Goal: Information Seeking & Learning: Learn about a topic

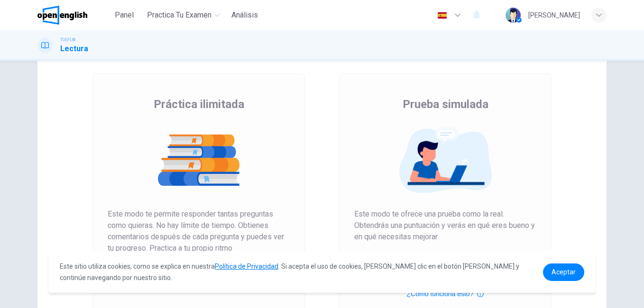
scroll to position [142, 0]
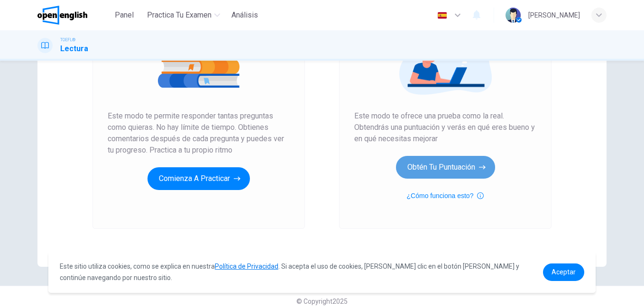
click at [424, 164] on button "Obtén tu puntuación" at bounding box center [445, 167] width 99 height 23
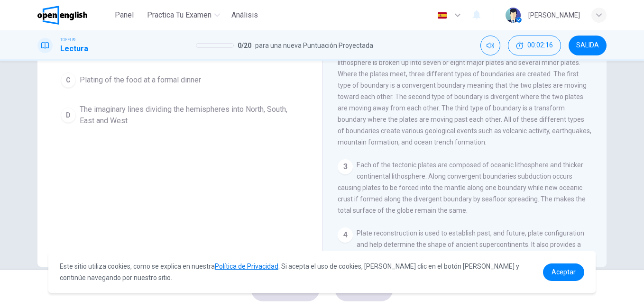
scroll to position [158, 0]
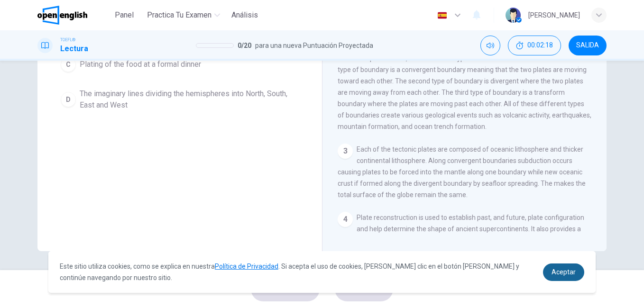
click at [560, 273] on span "Aceptar" at bounding box center [563, 272] width 24 height 8
click at [560, 274] on span "Aceptar" at bounding box center [563, 272] width 24 height 8
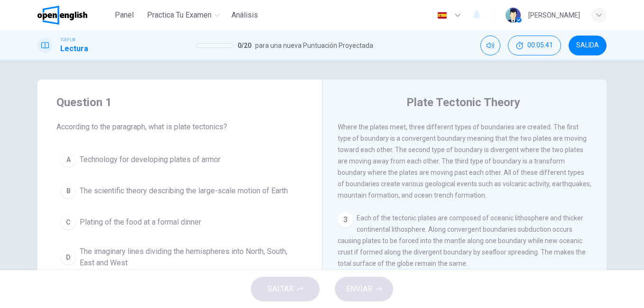
scroll to position [187, 0]
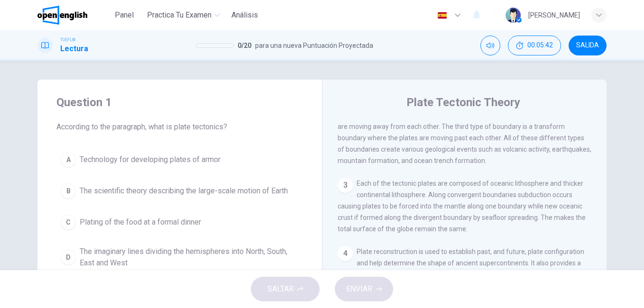
click at [363, 290] on div "SALTAR ENVIAR" at bounding box center [322, 289] width 644 height 38
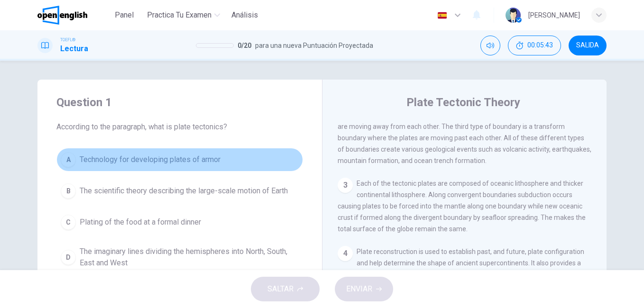
click at [64, 161] on div "A" at bounding box center [68, 159] width 15 height 15
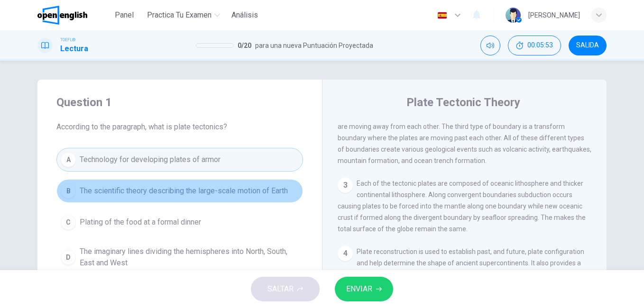
click at [171, 197] on button "B The scientific theory describing the large-scale motion of Earth" at bounding box center [179, 191] width 247 height 24
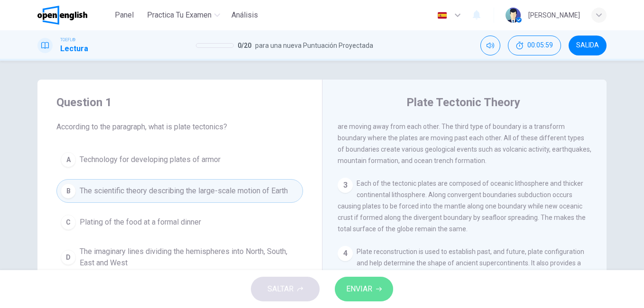
click at [363, 290] on span "ENVIAR" at bounding box center [359, 289] width 26 height 13
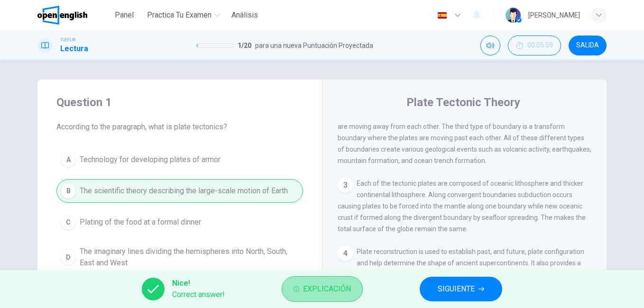
click at [333, 294] on span "Explicación" at bounding box center [327, 289] width 48 height 13
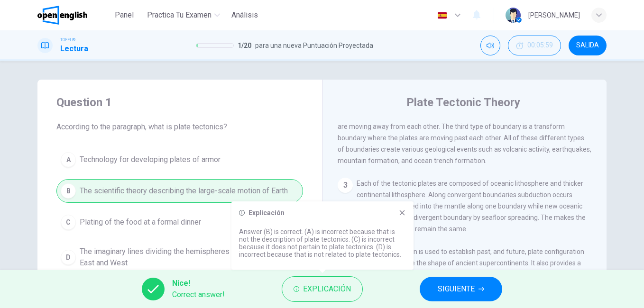
click at [467, 283] on span "SIGUIENTE" at bounding box center [456, 289] width 37 height 13
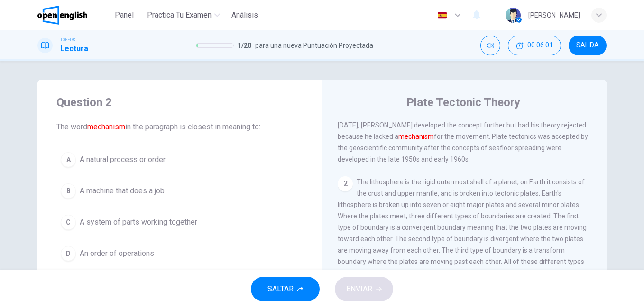
scroll to position [47, 0]
click at [80, 164] on span "A natural process or order" at bounding box center [123, 159] width 86 height 11
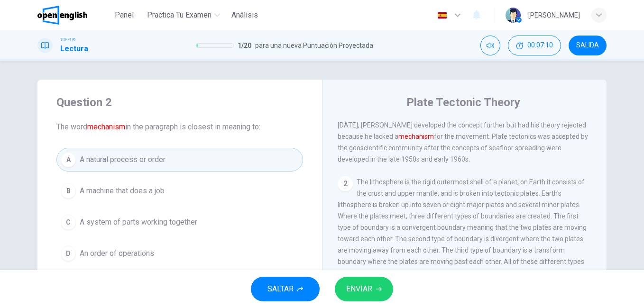
click at [366, 293] on span "ENVIAR" at bounding box center [359, 289] width 26 height 13
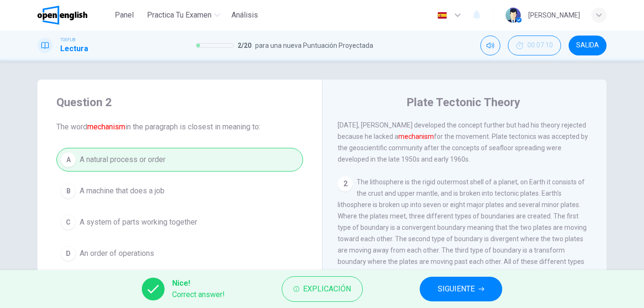
click at [471, 285] on span "SIGUIENTE" at bounding box center [456, 289] width 37 height 13
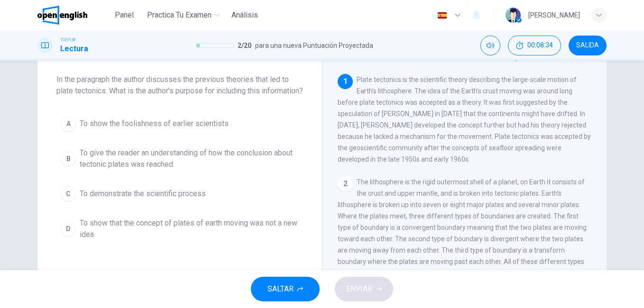
click at [90, 240] on span "To show that the concept of plates of earth moving was not a new idea" at bounding box center [189, 229] width 219 height 23
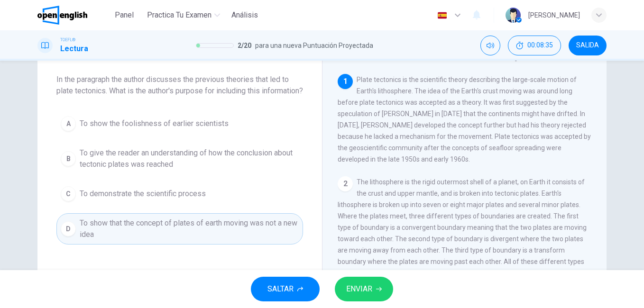
click at [361, 284] on span "ENVIAR" at bounding box center [359, 289] width 26 height 13
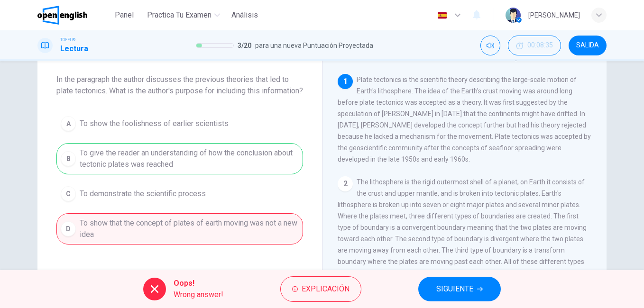
click at [454, 288] on span "SIGUIENTE" at bounding box center [454, 289] width 37 height 13
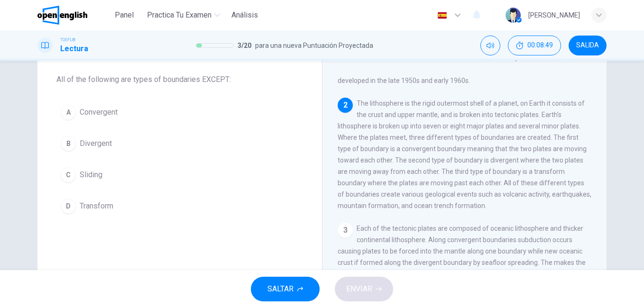
scroll to position [94, 0]
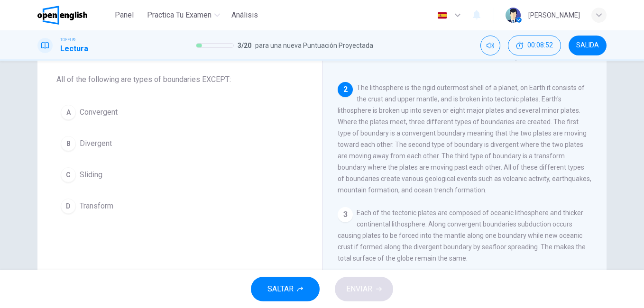
click at [91, 173] on span "Sliding" at bounding box center [91, 174] width 23 height 11
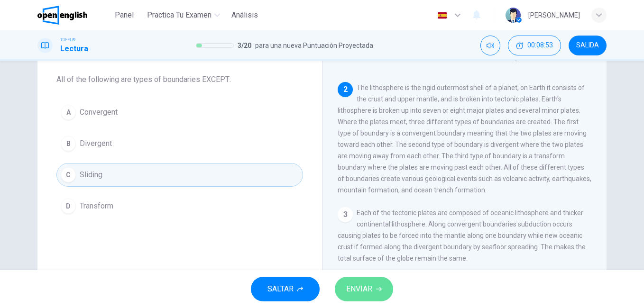
click at [366, 287] on span "ENVIAR" at bounding box center [359, 289] width 26 height 13
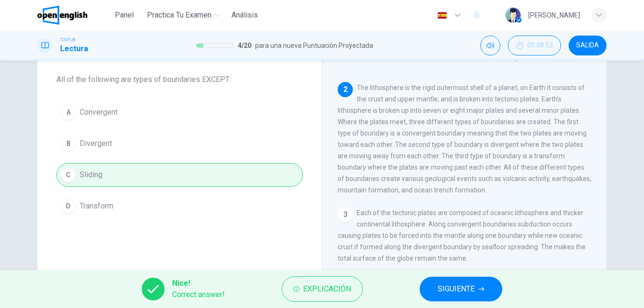
click at [435, 294] on button "SIGUIENTE" at bounding box center [461, 289] width 83 height 25
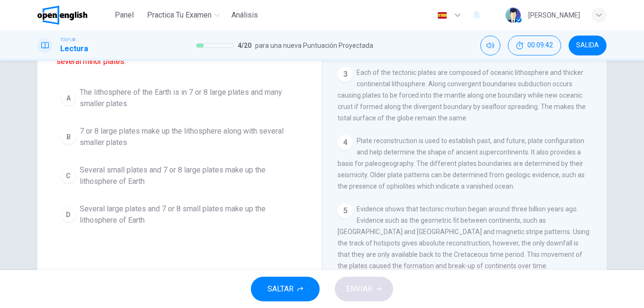
scroll to position [95, 0]
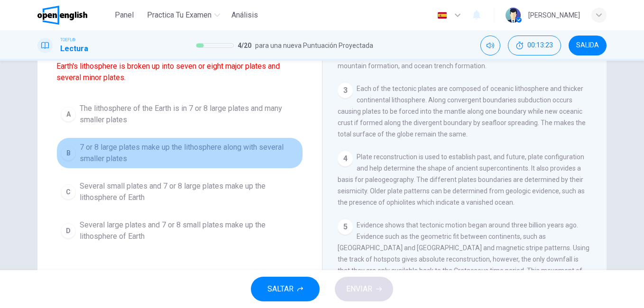
drag, startPoint x: 89, startPoint y: 146, endPoint x: 119, endPoint y: 165, distance: 35.4
click at [89, 147] on span "7 or 8 large plates make up the lithosphere along with several smaller plates" at bounding box center [189, 153] width 219 height 23
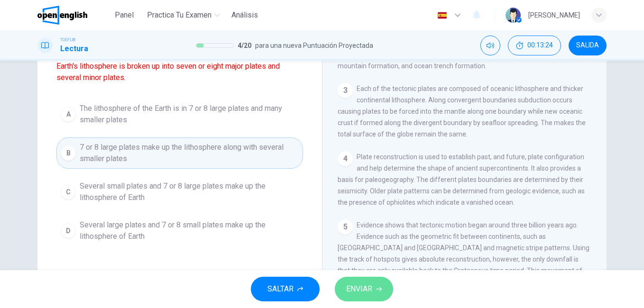
click at [361, 291] on span "ENVIAR" at bounding box center [359, 289] width 26 height 13
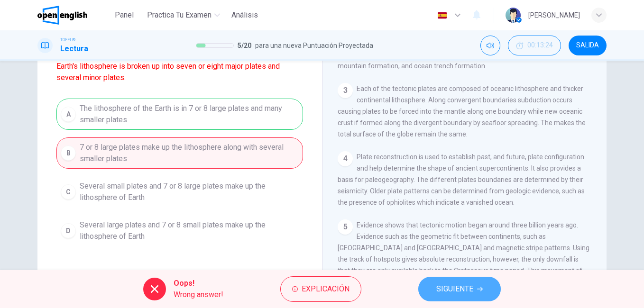
click at [444, 291] on span "SIGUIENTE" at bounding box center [454, 289] width 37 height 13
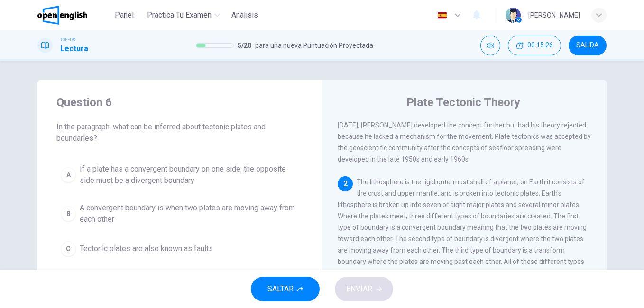
scroll to position [47, 0]
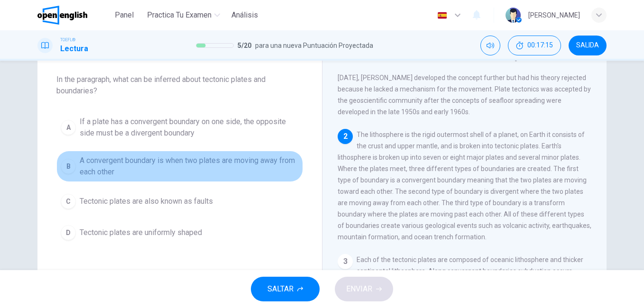
click at [151, 164] on span "A convergent boundary is when two plates are moving away from each other" at bounding box center [189, 166] width 219 height 23
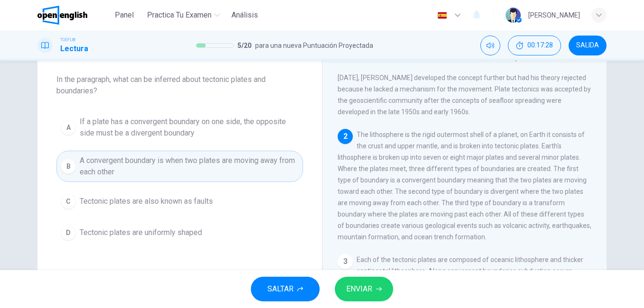
click at [158, 135] on span "If a plate has a convergent boundary on one side, the opposite side must be a d…" at bounding box center [189, 127] width 219 height 23
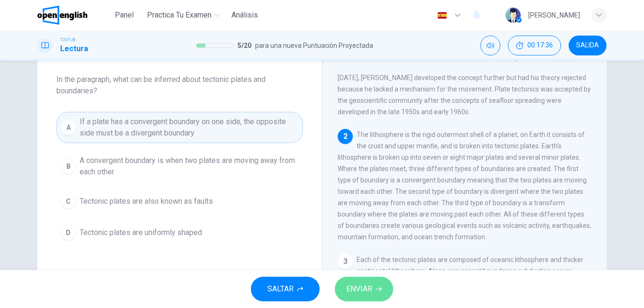
click at [372, 295] on span "ENVIAR" at bounding box center [359, 289] width 26 height 13
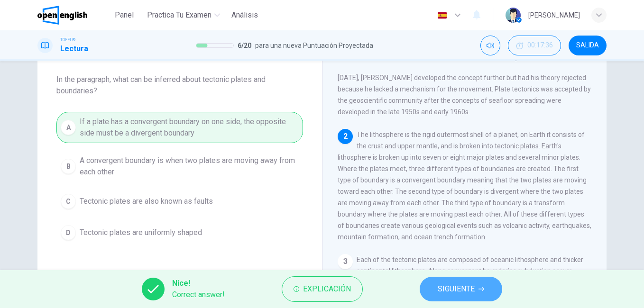
click at [449, 297] on button "SIGUIENTE" at bounding box center [461, 289] width 83 height 25
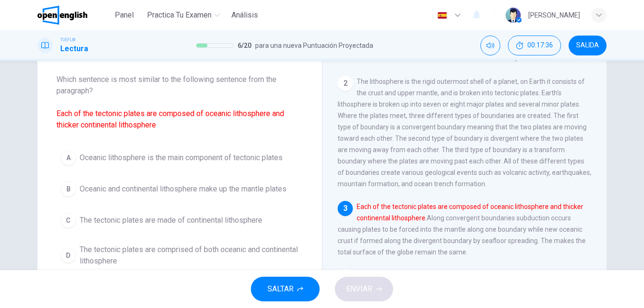
scroll to position [118, 0]
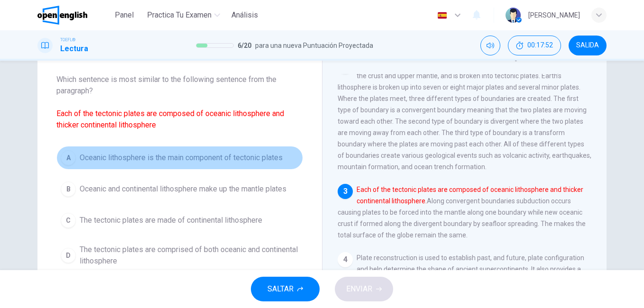
click at [229, 161] on span "Oceanic lithosphere is the main component of tectonic plates" at bounding box center [181, 157] width 203 height 11
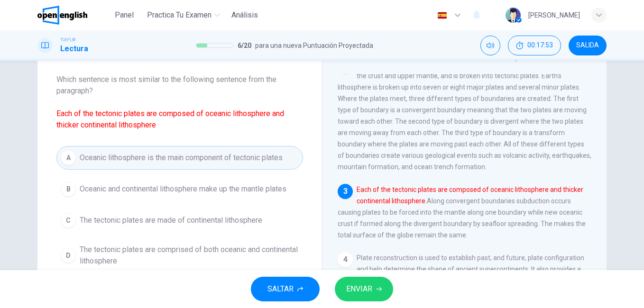
click at [353, 287] on span "ENVIAR" at bounding box center [359, 289] width 26 height 13
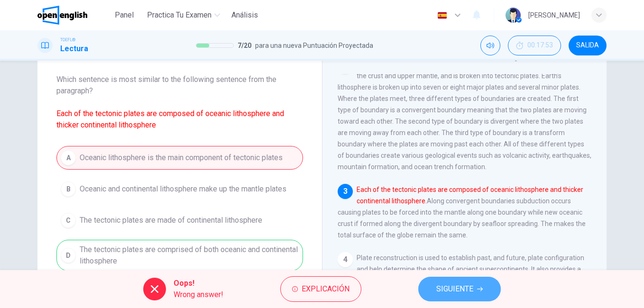
click at [469, 297] on button "SIGUIENTE" at bounding box center [459, 289] width 83 height 25
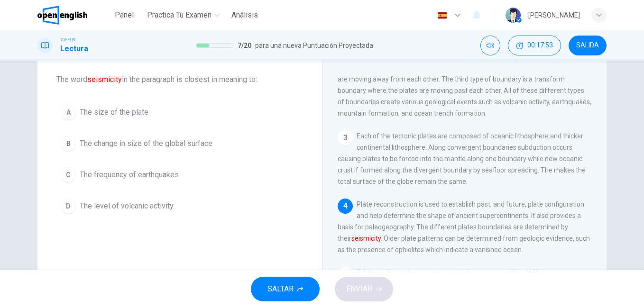
scroll to position [187, 0]
click at [161, 180] on span "The frequency of earthquakes" at bounding box center [129, 174] width 99 height 11
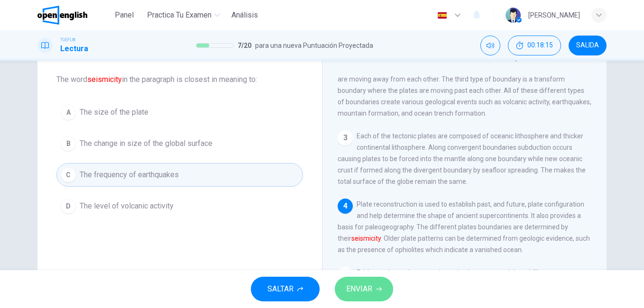
click at [379, 288] on icon "button" at bounding box center [379, 289] width 6 height 6
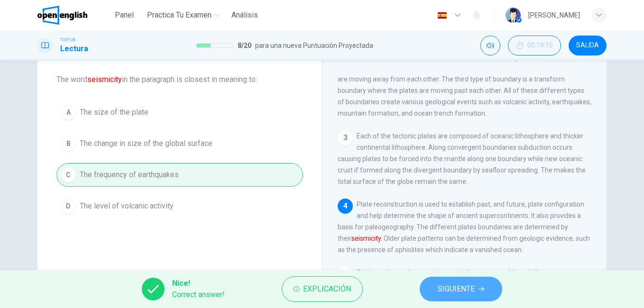
click at [431, 285] on button "SIGUIENTE" at bounding box center [461, 289] width 83 height 25
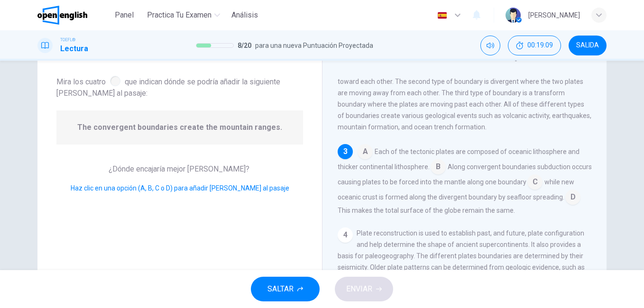
scroll to position [178, 0]
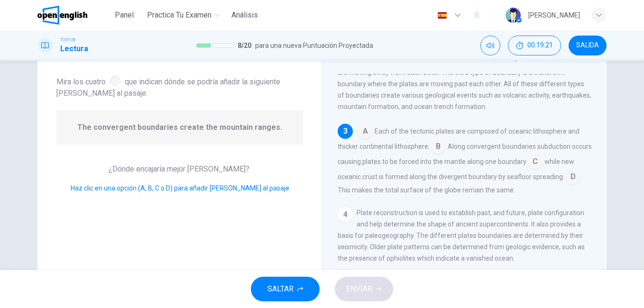
click at [565, 185] on input at bounding box center [572, 177] width 15 height 15
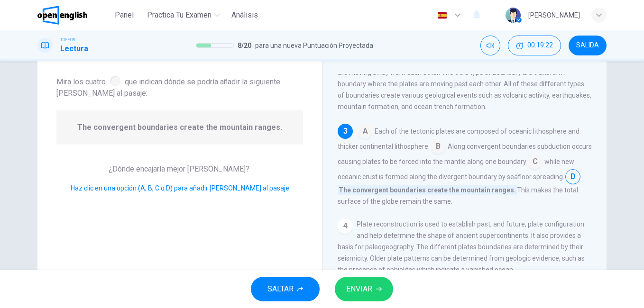
click at [377, 283] on button "ENVIAR" at bounding box center [364, 289] width 58 height 25
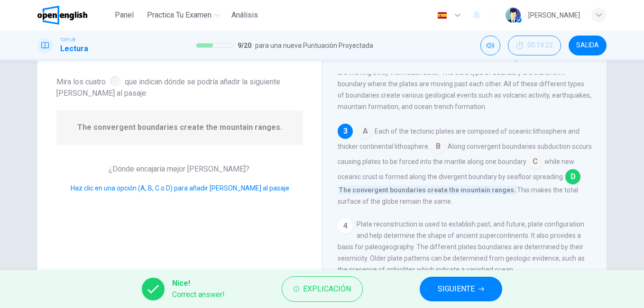
click at [436, 291] on button "SIGUIENTE" at bounding box center [461, 289] width 83 height 25
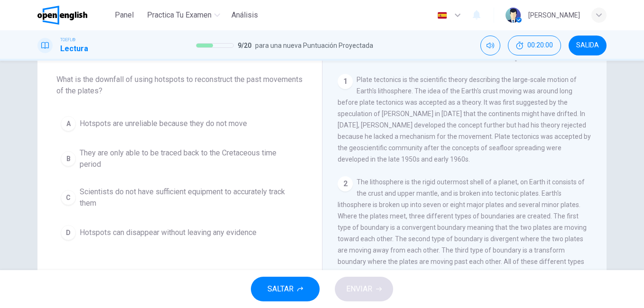
click at [163, 233] on span "Hotspots can disappear without leaving any evidence" at bounding box center [168, 232] width 177 height 11
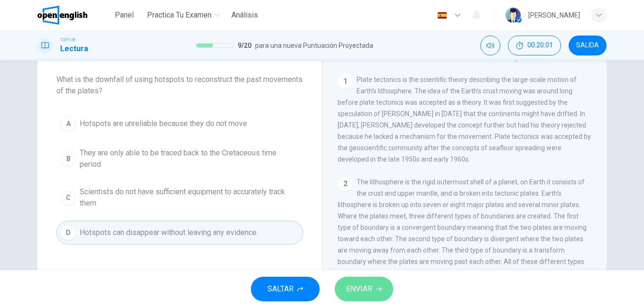
click at [341, 285] on button "ENVIAR" at bounding box center [364, 289] width 58 height 25
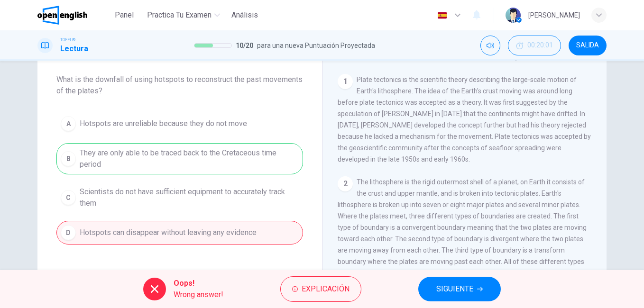
click at [434, 294] on button "SIGUIENTE" at bounding box center [459, 289] width 83 height 25
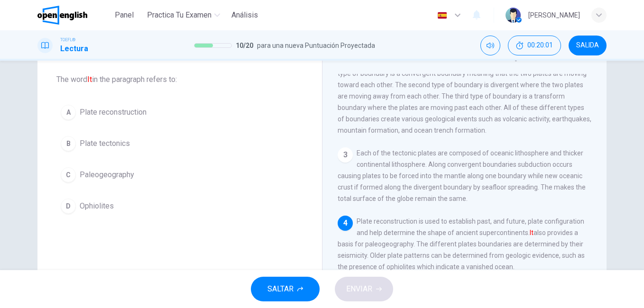
scroll to position [187, 0]
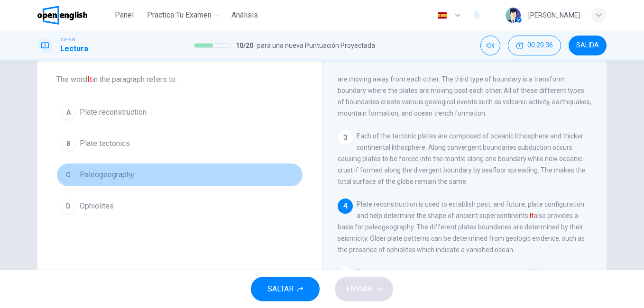
click at [110, 172] on span "Paleogeography" at bounding box center [107, 174] width 55 height 11
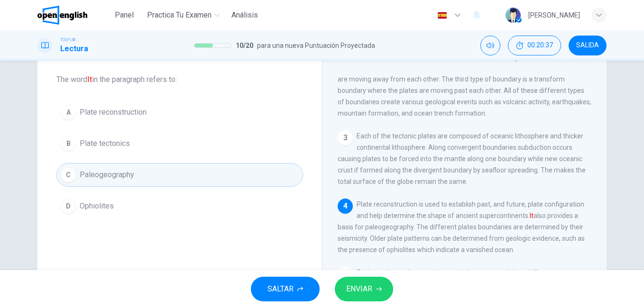
click at [351, 293] on span "ENVIAR" at bounding box center [359, 289] width 26 height 13
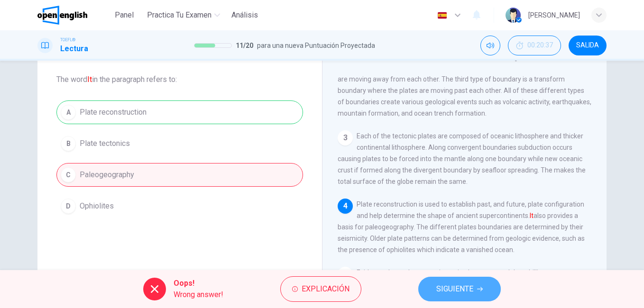
click at [480, 292] on button "SIGUIENTE" at bounding box center [459, 289] width 83 height 25
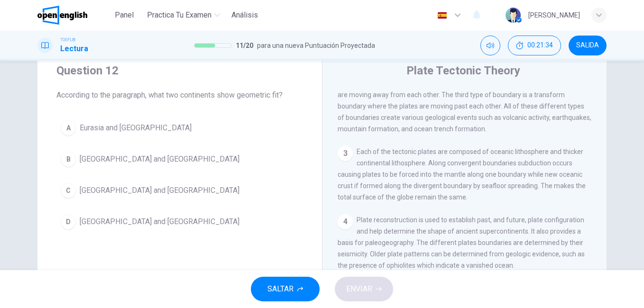
scroll to position [16, 0]
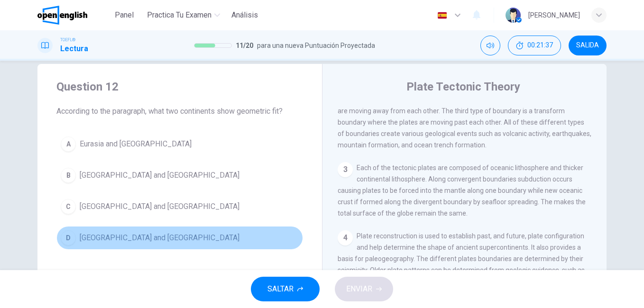
drag, startPoint x: 132, startPoint y: 243, endPoint x: 139, endPoint y: 248, distance: 7.9
click at [132, 243] on span "[GEOGRAPHIC_DATA] and [GEOGRAPHIC_DATA]" at bounding box center [160, 237] width 160 height 11
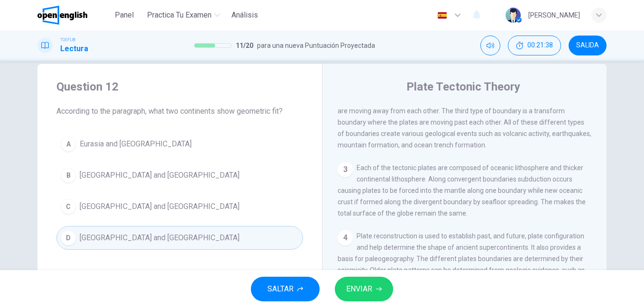
click at [362, 287] on span "ENVIAR" at bounding box center [359, 289] width 26 height 13
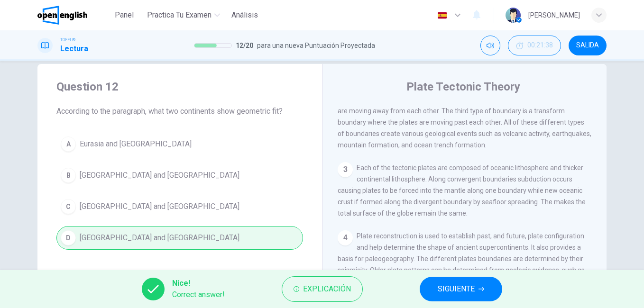
drag, startPoint x: 485, startPoint y: 292, endPoint x: 475, endPoint y: 292, distance: 9.5
click at [483, 292] on button "SIGUIENTE" at bounding box center [461, 289] width 83 height 25
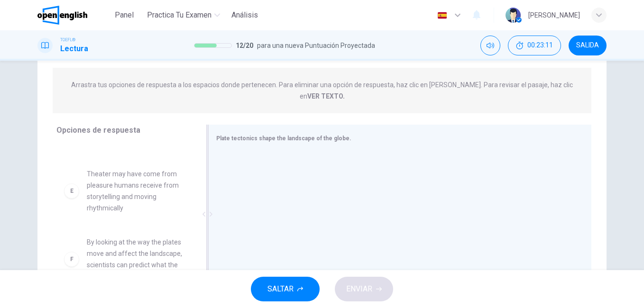
scroll to position [110, 0]
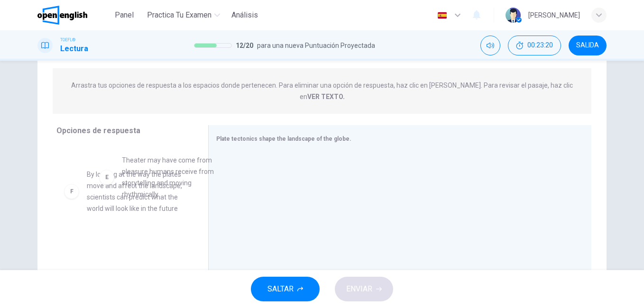
drag, startPoint x: 104, startPoint y: 189, endPoint x: 141, endPoint y: 186, distance: 37.5
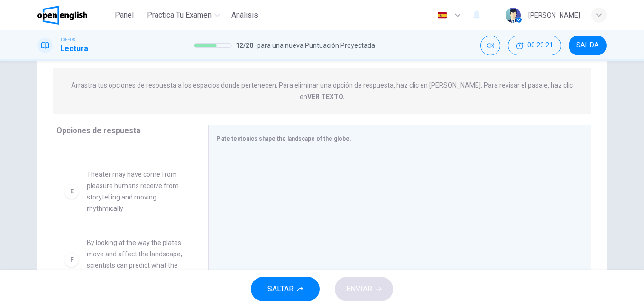
scroll to position [104, 0]
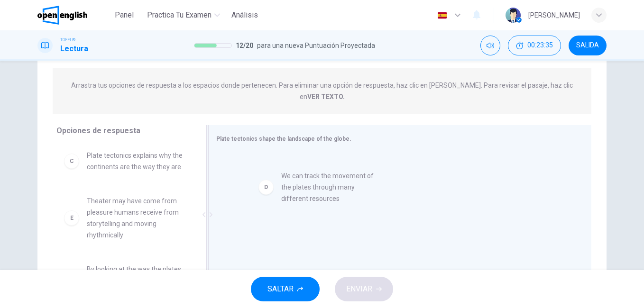
drag, startPoint x: 146, startPoint y: 217, endPoint x: 348, endPoint y: 191, distance: 203.7
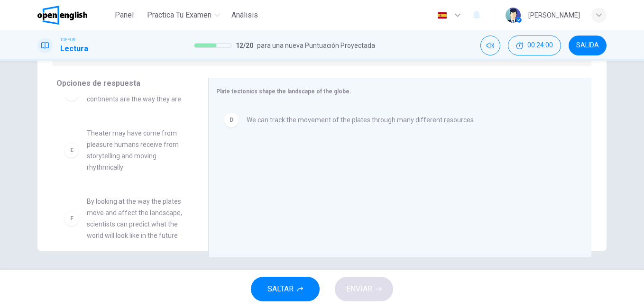
scroll to position [142, 0]
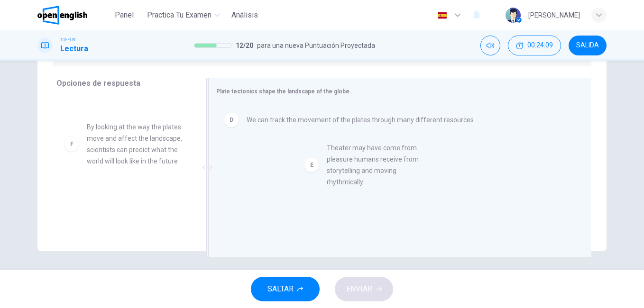
drag, startPoint x: 117, startPoint y: 138, endPoint x: 365, endPoint y: 171, distance: 249.7
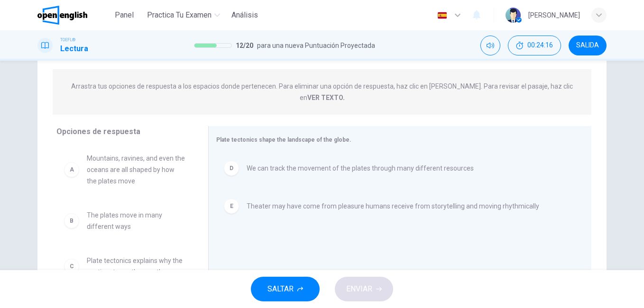
scroll to position [110, 0]
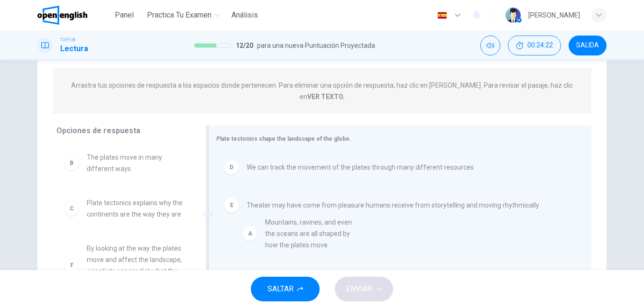
drag, startPoint x: 125, startPoint y: 171, endPoint x: 309, endPoint y: 248, distance: 199.2
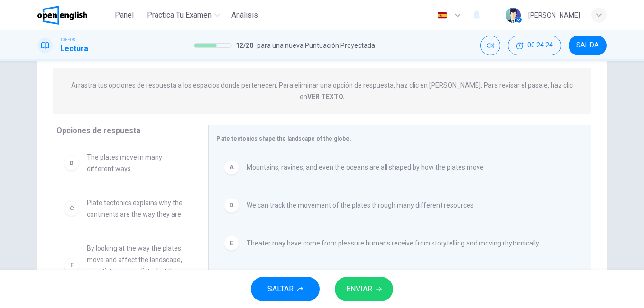
scroll to position [17, 0]
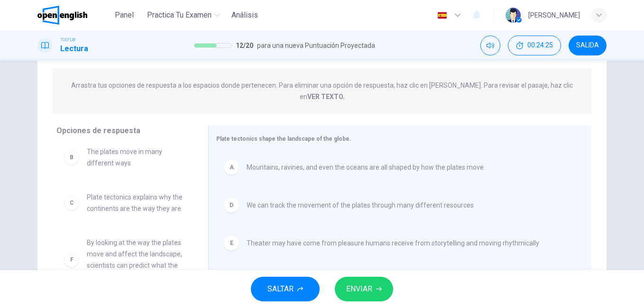
click at [378, 290] on icon "button" at bounding box center [379, 289] width 6 height 6
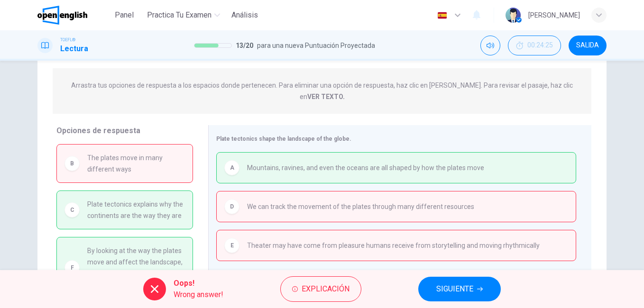
scroll to position [31, 0]
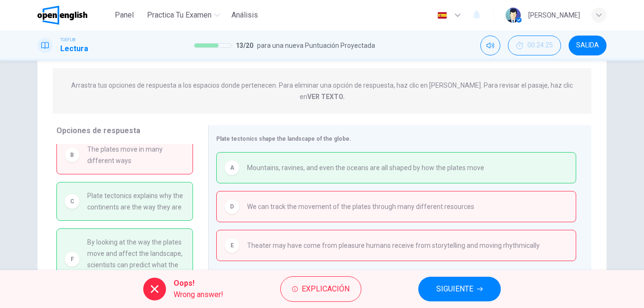
click at [452, 286] on span "SIGUIENTE" at bounding box center [454, 289] width 37 height 13
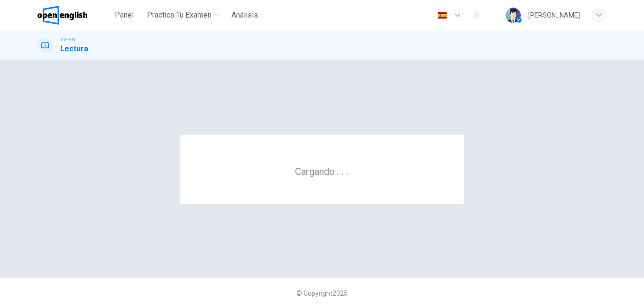
scroll to position [0, 0]
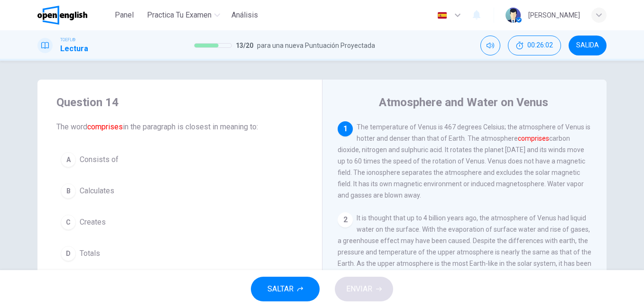
click at [89, 222] on span "Creates" at bounding box center [93, 222] width 26 height 11
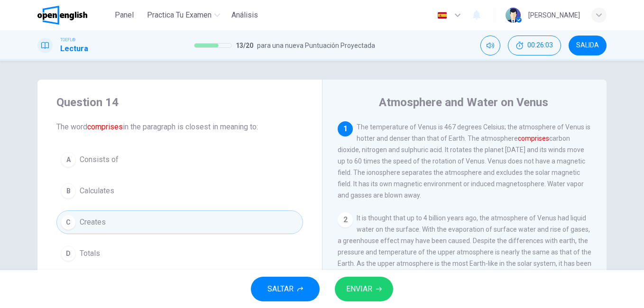
click at [350, 291] on span "ENVIAR" at bounding box center [359, 289] width 26 height 13
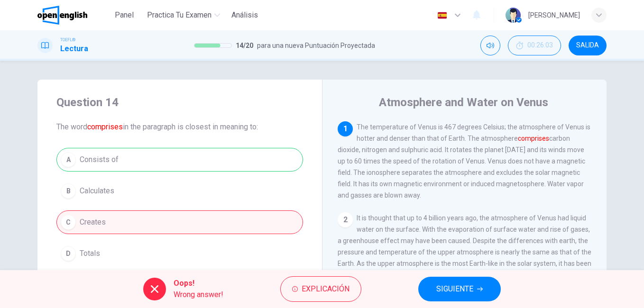
click at [444, 293] on span "SIGUIENTE" at bounding box center [454, 289] width 37 height 13
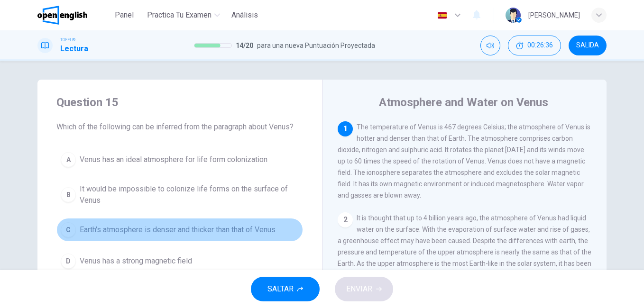
click at [181, 235] on span "Earth's atmosphere is denser and thicker than that of Venus" at bounding box center [178, 229] width 196 height 11
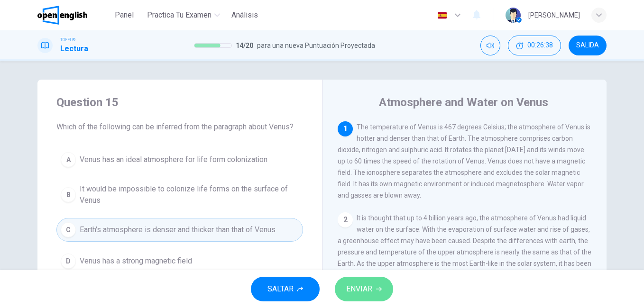
click at [357, 282] on button "ENVIAR" at bounding box center [364, 289] width 58 height 25
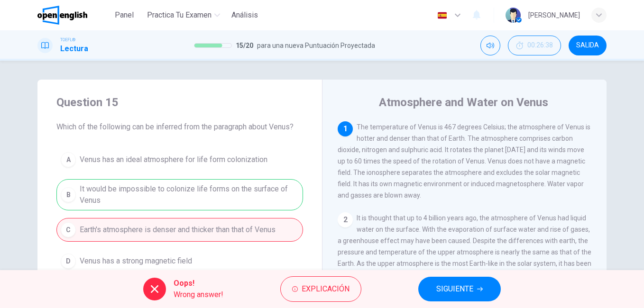
click at [443, 286] on span "SIGUIENTE" at bounding box center [454, 289] width 37 height 13
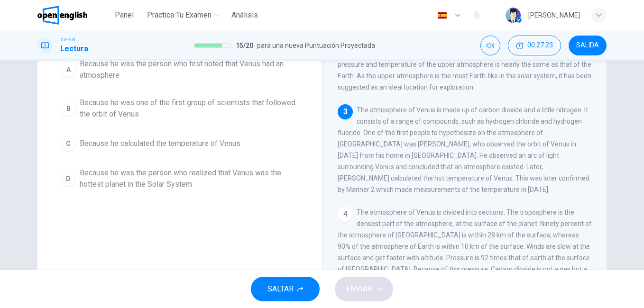
scroll to position [95, 0]
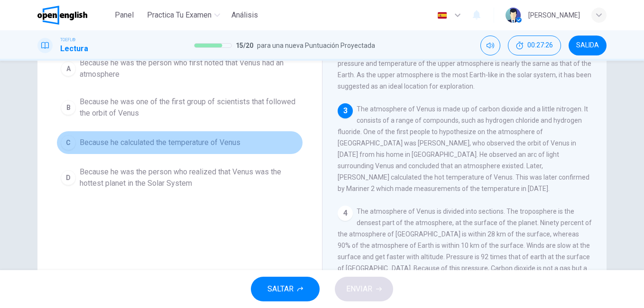
click at [212, 146] on span "Because he calculated the temperature of Venus" at bounding box center [160, 142] width 161 height 11
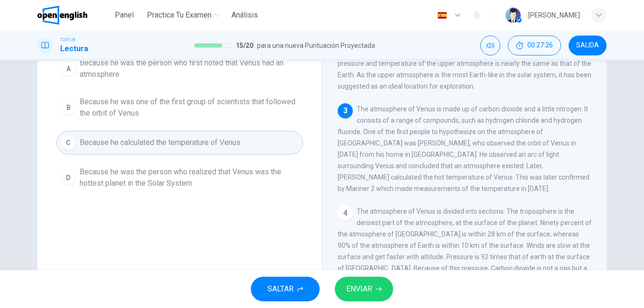
click at [361, 284] on span "ENVIAR" at bounding box center [359, 289] width 26 height 13
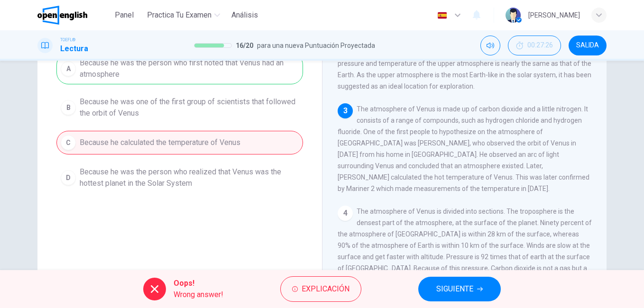
click at [473, 284] on span "SIGUIENTE" at bounding box center [454, 289] width 37 height 13
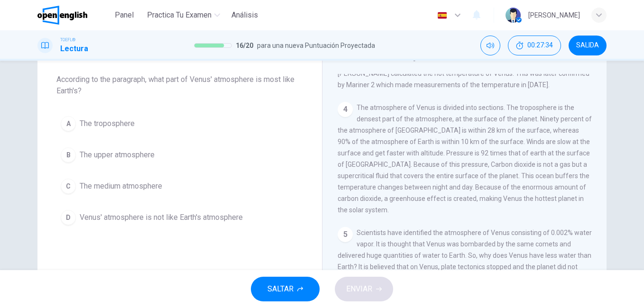
scroll to position [365, 0]
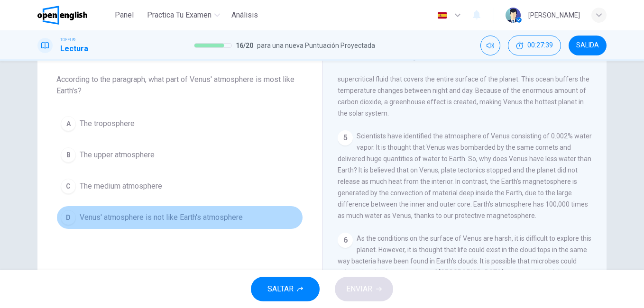
click at [117, 221] on span "Venus' atmosphere is not like Earth's atmosphere" at bounding box center [161, 217] width 163 height 11
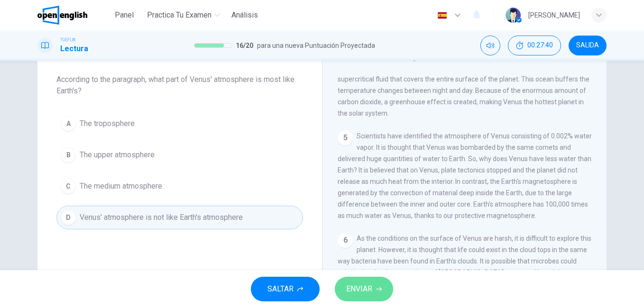
click at [377, 293] on button "ENVIAR" at bounding box center [364, 289] width 58 height 25
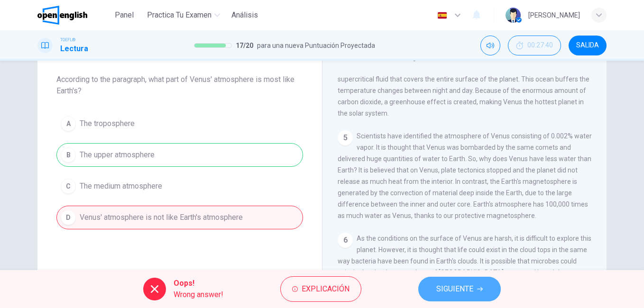
click at [468, 295] on span "SIGUIENTE" at bounding box center [454, 289] width 37 height 13
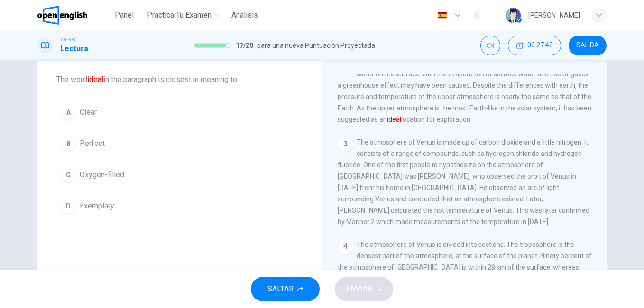
scroll to position [94, 0]
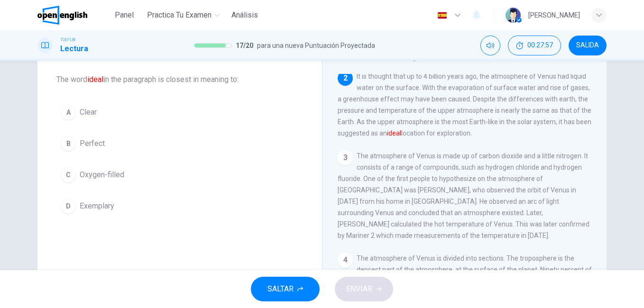
click at [82, 175] on span "Oxygen-filled" at bounding box center [102, 174] width 45 height 11
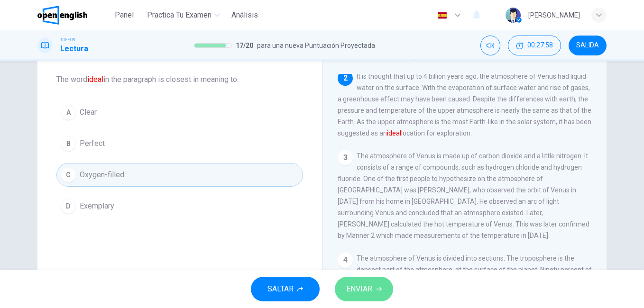
click at [359, 287] on span "ENVIAR" at bounding box center [359, 289] width 26 height 13
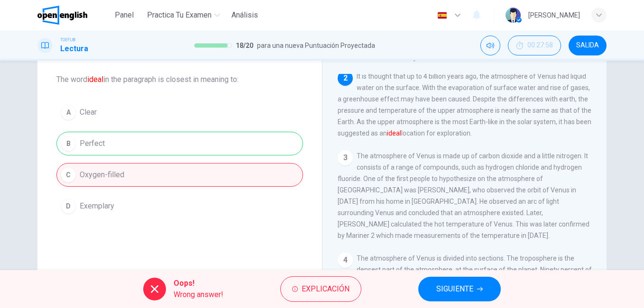
click at [464, 298] on button "SIGUIENTE" at bounding box center [459, 289] width 83 height 25
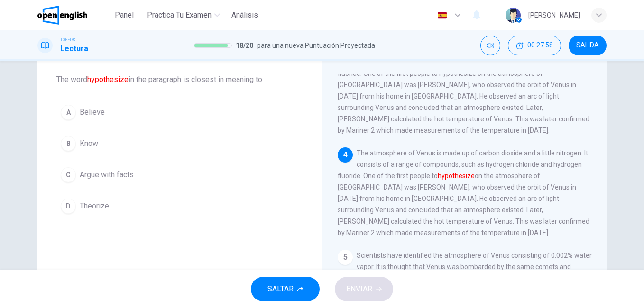
scroll to position [200, 0]
click at [86, 177] on span "Argue with facts" at bounding box center [107, 174] width 54 height 11
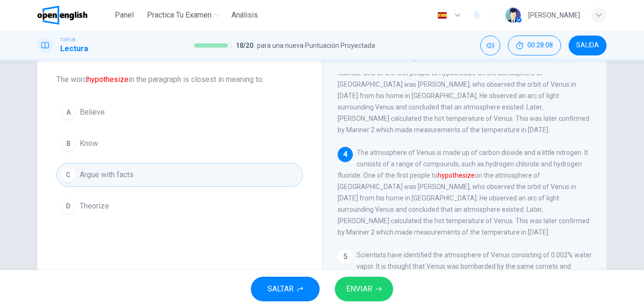
click at [366, 282] on button "ENVIAR" at bounding box center [364, 289] width 58 height 25
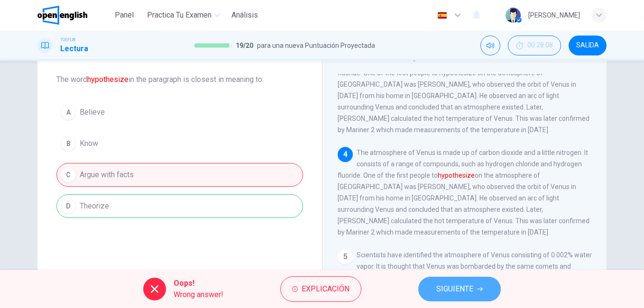
click at [434, 295] on button "SIGUIENTE" at bounding box center [459, 289] width 83 height 25
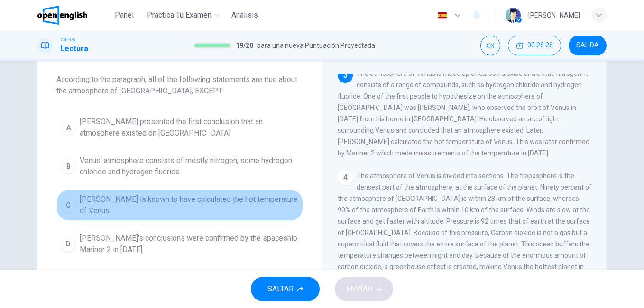
drag, startPoint x: 237, startPoint y: 190, endPoint x: 194, endPoint y: 182, distance: 43.9
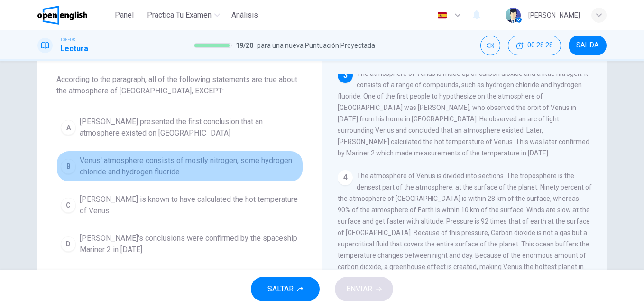
click at [178, 177] on span "Venus' atmosphere consists of mostly nitrogen, some hydrogen chloride and hydro…" at bounding box center [189, 166] width 219 height 23
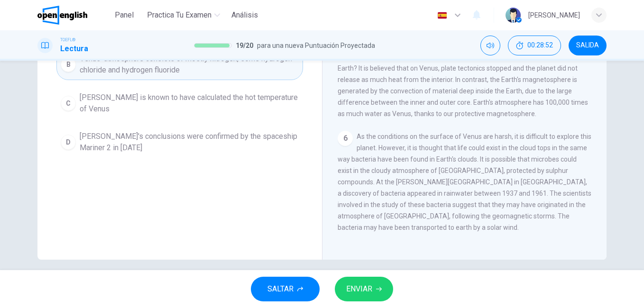
scroll to position [158, 0]
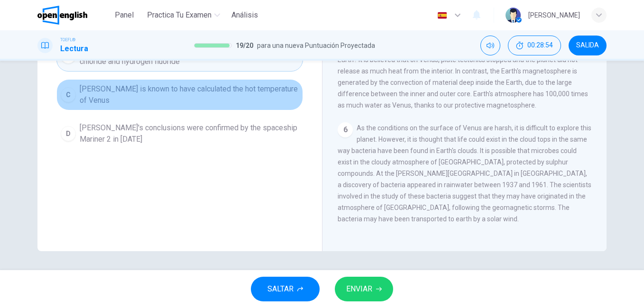
click at [173, 101] on span "[PERSON_NAME] is known to have calculated the hot temperature of Venus" at bounding box center [189, 94] width 219 height 23
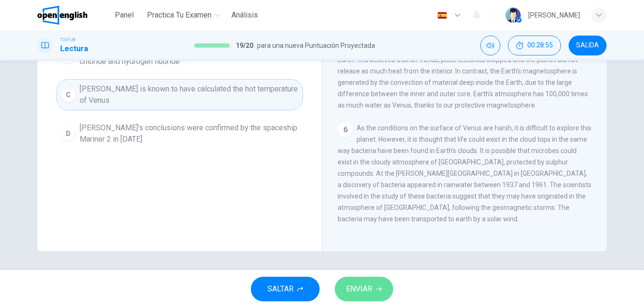
click at [360, 296] on button "ENVIAR" at bounding box center [364, 289] width 58 height 25
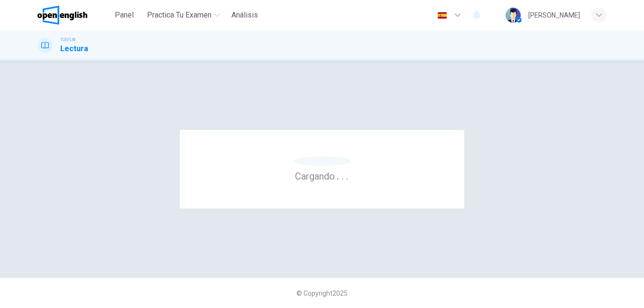
scroll to position [0, 0]
